Goal: Information Seeking & Learning: Check status

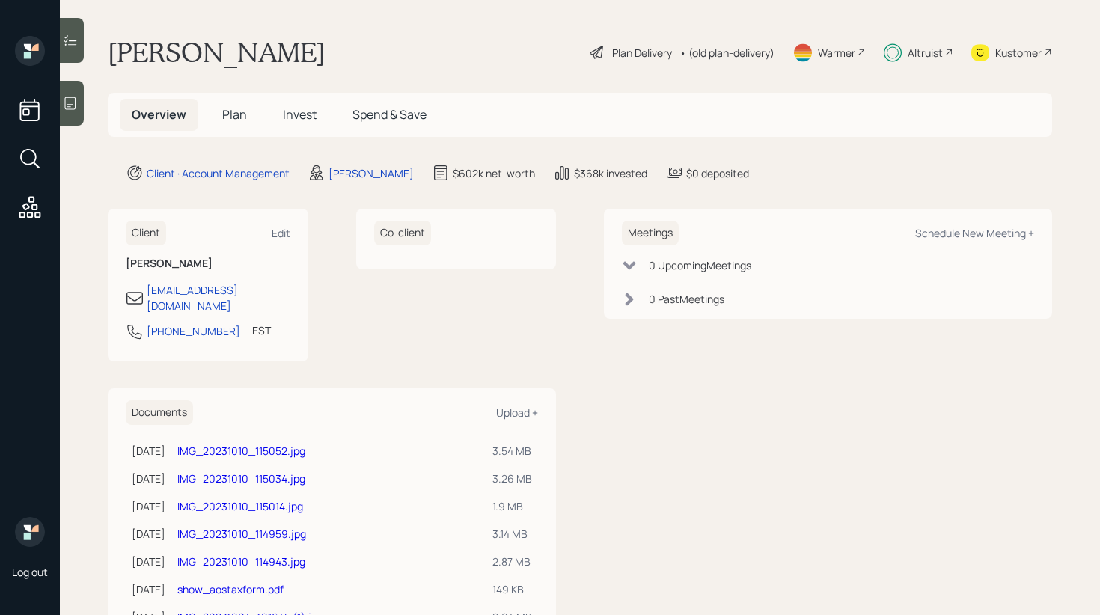
click at [296, 119] on span "Invest" at bounding box center [300, 114] width 34 height 16
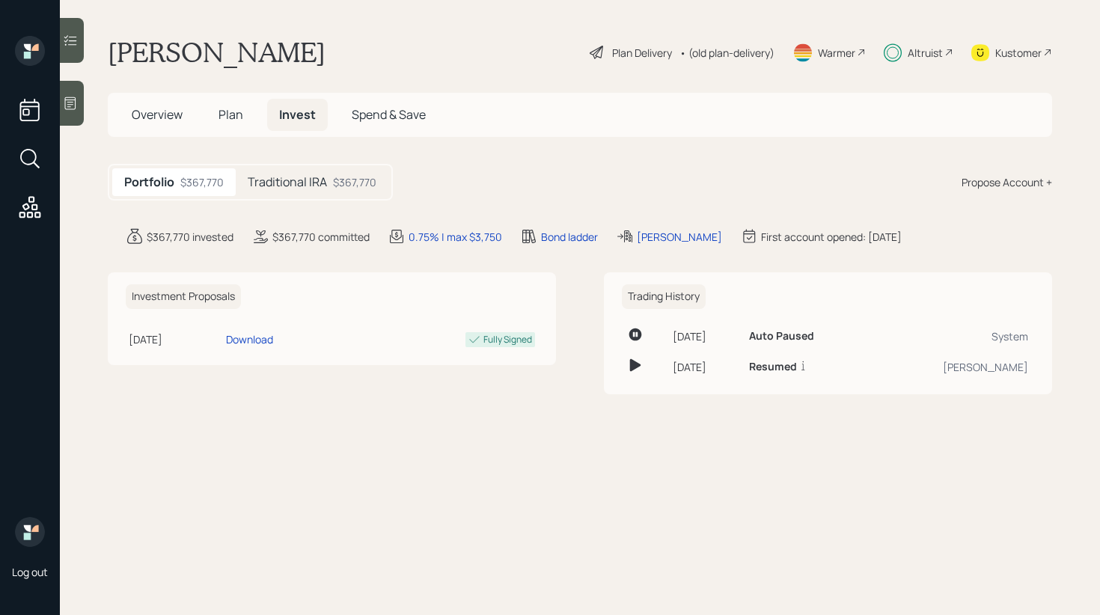
click at [302, 186] on h5 "Traditional IRA" at bounding box center [287, 182] width 79 height 14
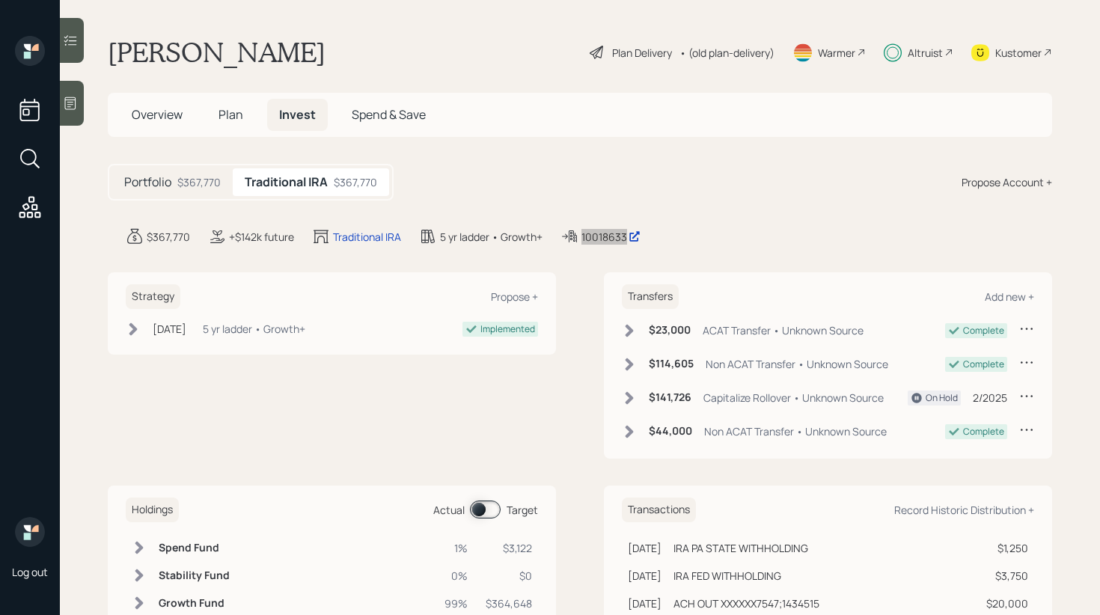
drag, startPoint x: 608, startPoint y: 241, endPoint x: 740, endPoint y: 4, distance: 271.0
click at [0, 0] on div "Log out Frank Corradi Plan Delivery • (old plan-delivery) Warmer Altruist Kusto…" at bounding box center [550, 307] width 1100 height 615
